Goal: Obtain resource: Obtain resource

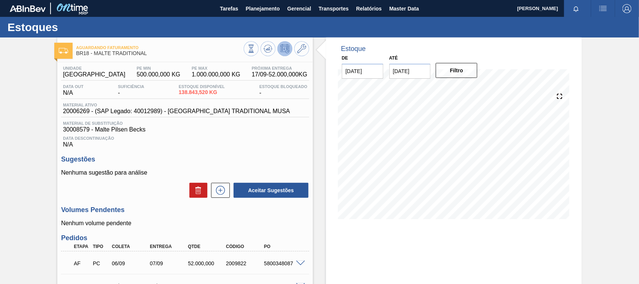
scroll to position [839, 0]
click at [363, 7] on span "Relatórios" at bounding box center [368, 8] width 25 height 9
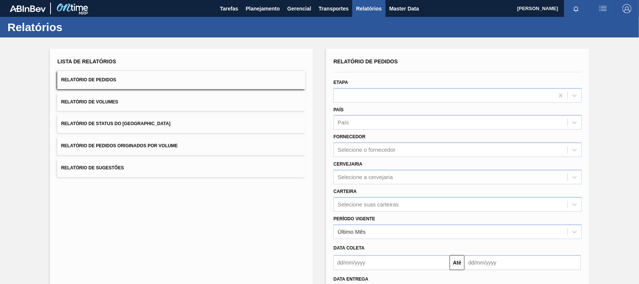
click at [173, 145] on span "Relatório de Pedidos Originados por Volume" at bounding box center [119, 145] width 117 height 5
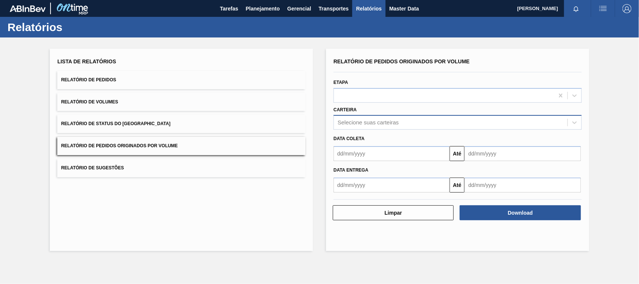
click at [351, 119] on div "Selecione suas carteiras" at bounding box center [367, 122] width 61 height 6
type input "adjun"
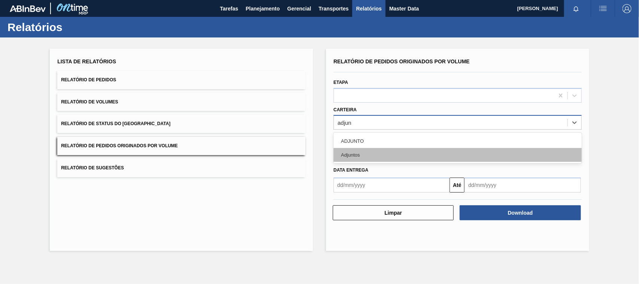
click at [351, 156] on div "Adjuntos" at bounding box center [457, 155] width 248 height 14
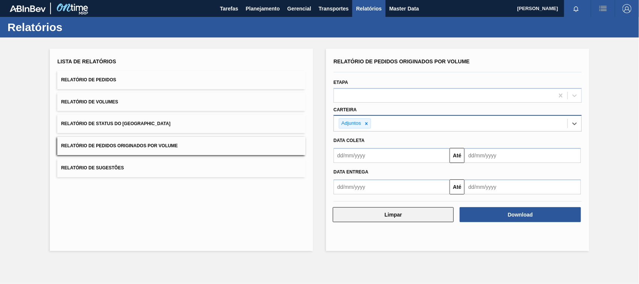
click at [392, 213] on button "Limpar" at bounding box center [393, 214] width 121 height 15
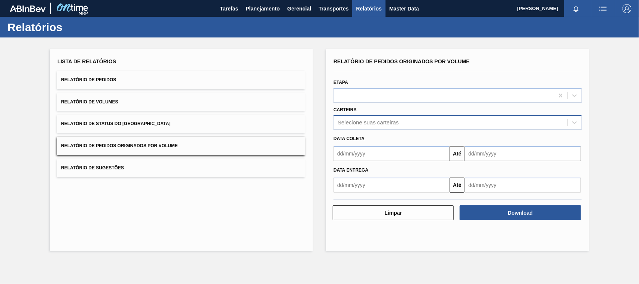
click at [367, 130] on div "Data coleta Até" at bounding box center [457, 144] width 254 height 31
click at [369, 122] on div "Selecione suas carteiras" at bounding box center [367, 122] width 61 height 6
type input "adjun"
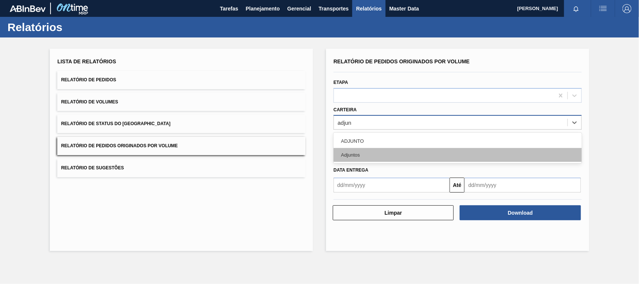
click at [366, 150] on div "Adjuntos" at bounding box center [457, 155] width 248 height 14
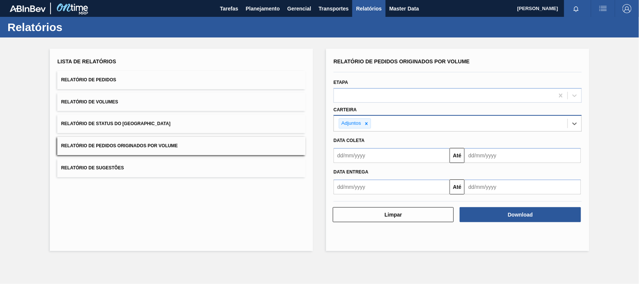
drag, startPoint x: 377, startPoint y: 155, endPoint x: 388, endPoint y: 162, distance: 13.0
click at [377, 155] on input "text" at bounding box center [391, 155] width 116 height 15
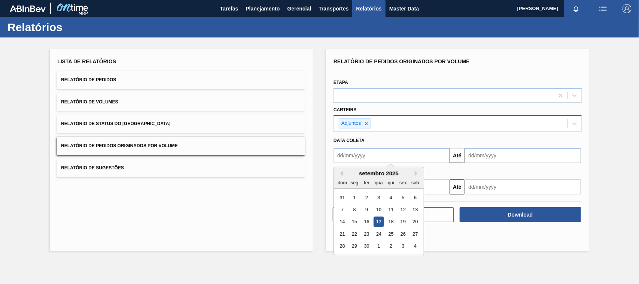
type input "01/01/2025"
click at [380, 198] on div "1" at bounding box center [378, 197] width 10 height 10
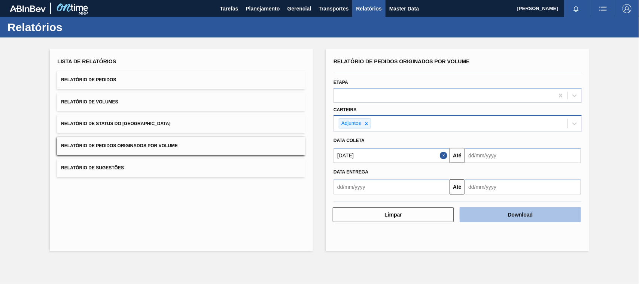
click at [519, 210] on button "Download" at bounding box center [519, 214] width 121 height 15
click at [367, 122] on icon at bounding box center [366, 123] width 3 height 3
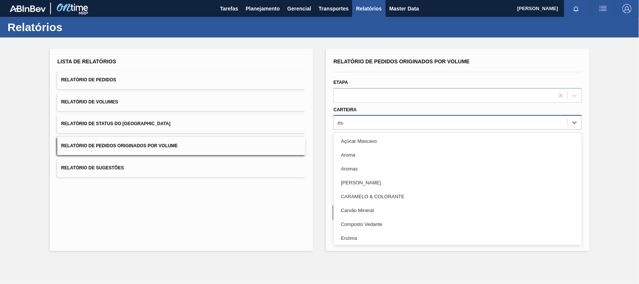
type input "mal"
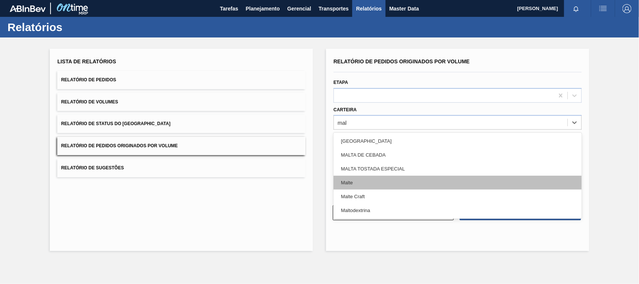
click at [356, 182] on div "Malte" at bounding box center [457, 182] width 248 height 14
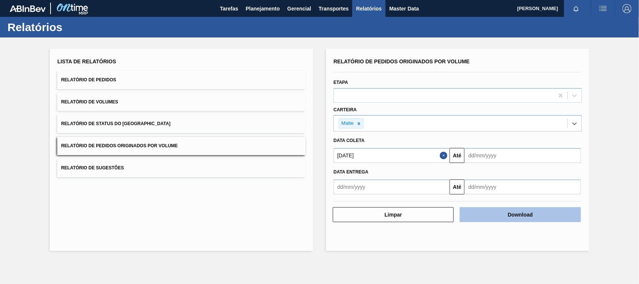
click at [505, 216] on button "Download" at bounding box center [519, 214] width 121 height 15
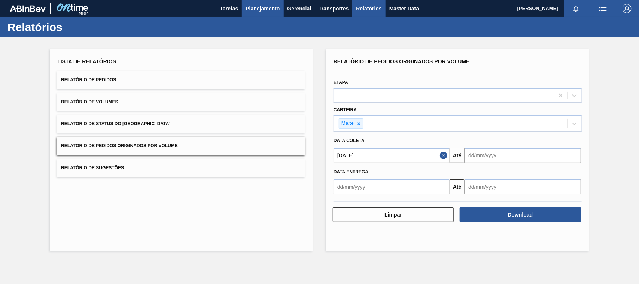
click at [260, 4] on span "Planejamento" at bounding box center [262, 8] width 34 height 9
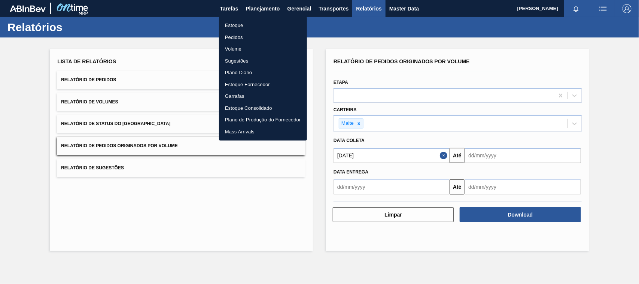
click at [235, 24] on li "Estoque" at bounding box center [263, 25] width 88 height 12
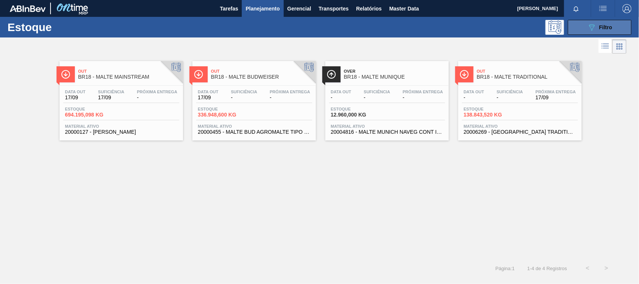
click at [588, 27] on icon "089F7B8B-B2A5-4AFE-B5C0-19BA573D28AC" at bounding box center [591, 27] width 9 height 9
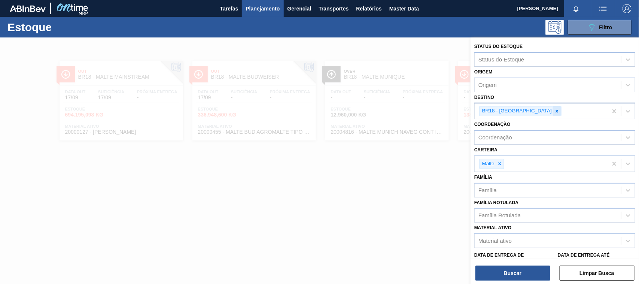
click at [554, 111] on icon at bounding box center [556, 111] width 5 height 5
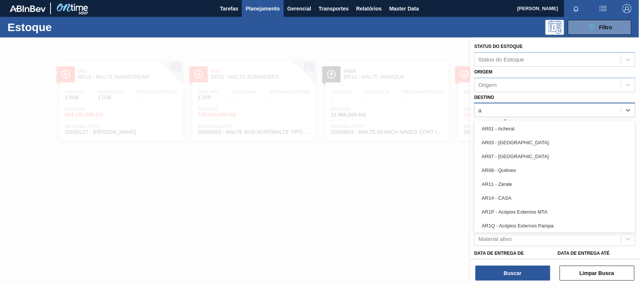
type input "aq"
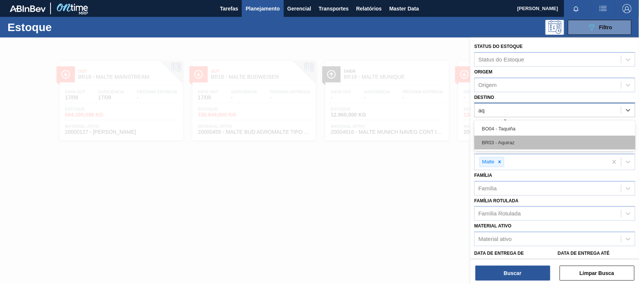
click at [505, 140] on div "BR03 - Aquiraz" at bounding box center [554, 142] width 161 height 14
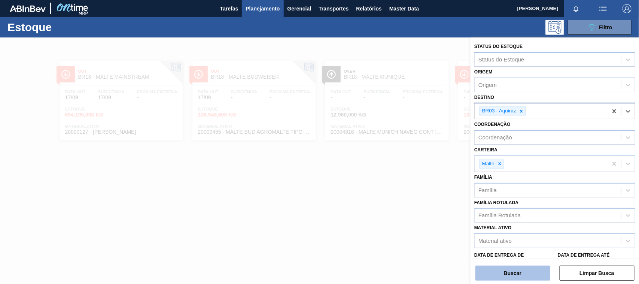
click at [520, 270] on button "Buscar" at bounding box center [512, 272] width 75 height 15
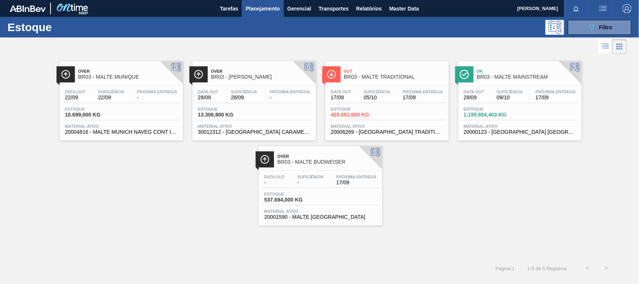
click at [120, 82] on div "Over BR03 - MALTE MUNIQUE" at bounding box center [128, 74] width 101 height 17
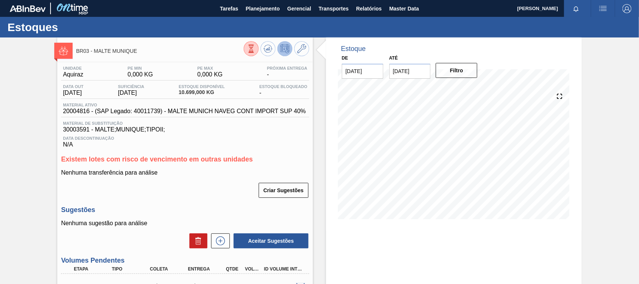
scroll to position [109, 0]
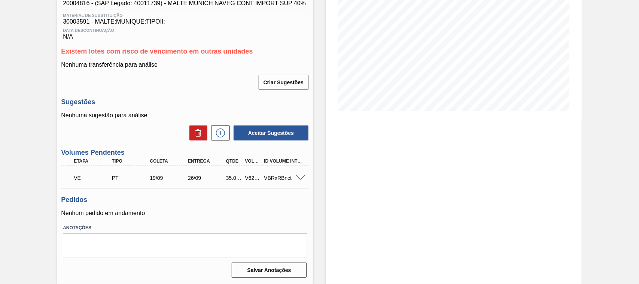
click at [248, 176] on div "V623138" at bounding box center [252, 178] width 19 height 6
copy div "V623138"
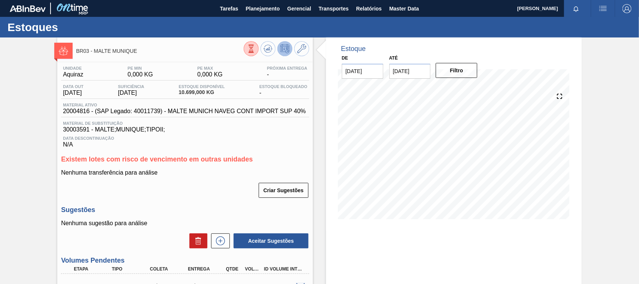
scroll to position [109, 0]
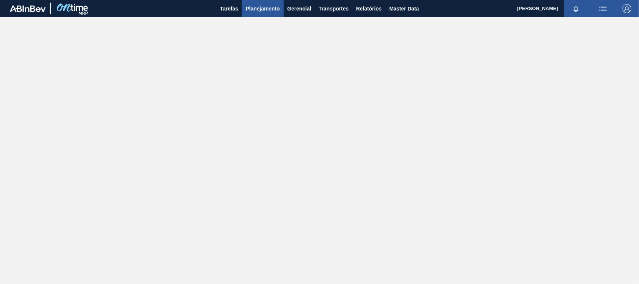
click at [263, 7] on span "Planejamento" at bounding box center [262, 8] width 34 height 9
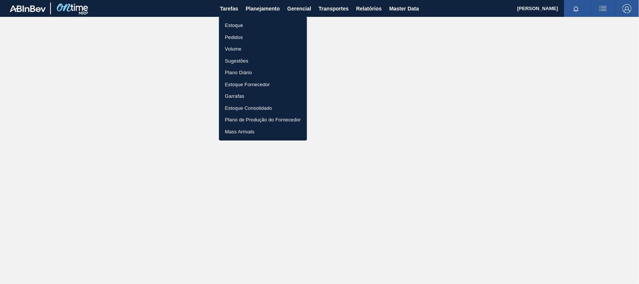
click at [236, 27] on li "Estoque" at bounding box center [263, 25] width 88 height 12
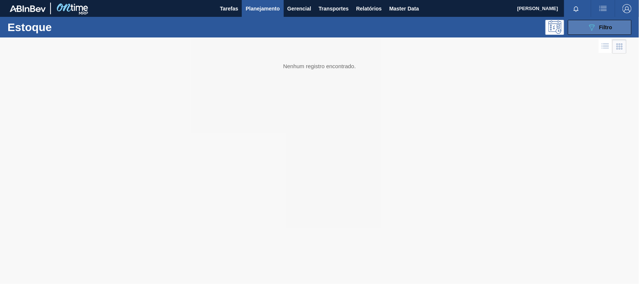
click at [581, 28] on button "089F7B8B-B2A5-4AFE-B5C0-19BA573D28AC Filtro" at bounding box center [600, 27] width 64 height 15
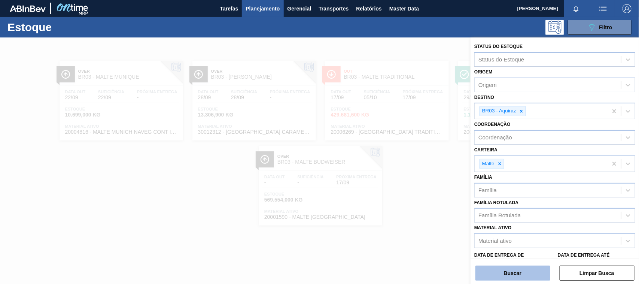
click at [520, 275] on button "Buscar" at bounding box center [512, 272] width 75 height 15
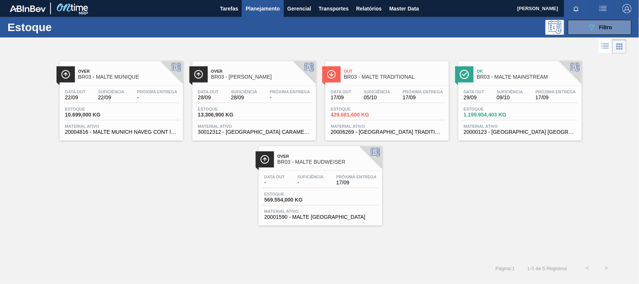
click at [122, 73] on span "Over" at bounding box center [128, 71] width 101 height 4
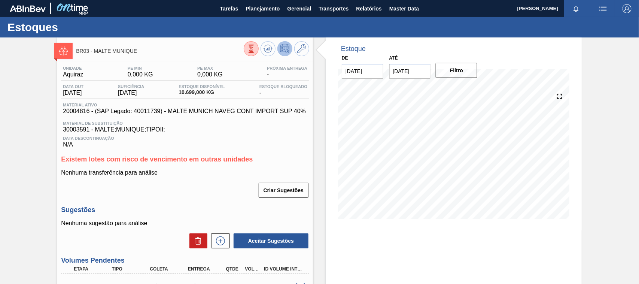
scroll to position [109, 0]
